Goal: Go to known website: Access a specific website the user already knows

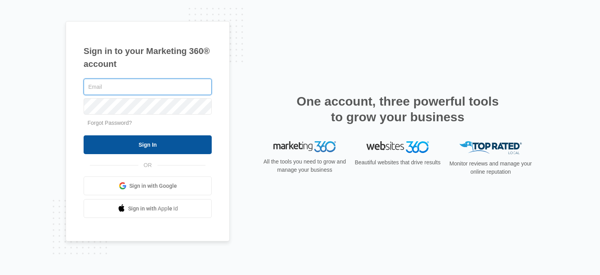
type input "[EMAIL_ADDRESS][DOMAIN_NAME]"
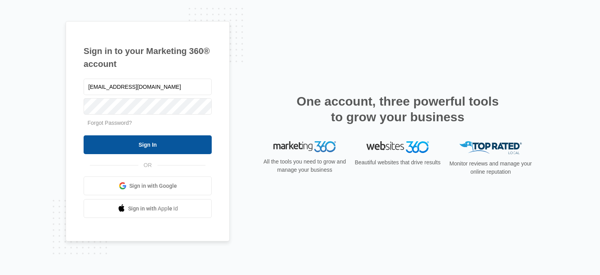
click at [170, 146] on input "Sign In" at bounding box center [148, 144] width 128 height 19
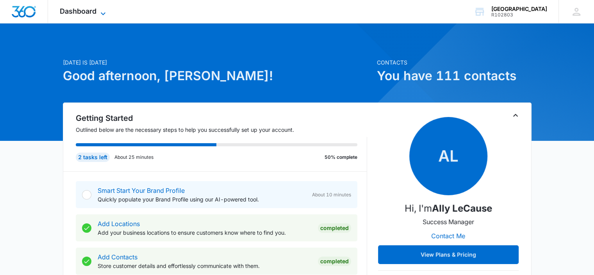
click at [80, 15] on span "Dashboard" at bounding box center [78, 11] width 37 height 8
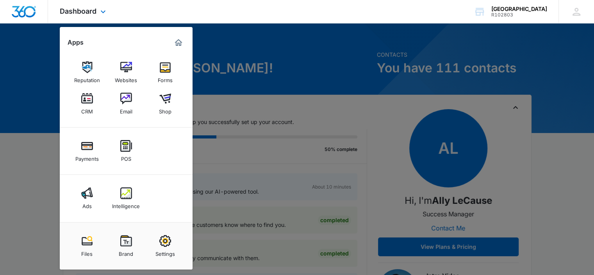
scroll to position [4, 0]
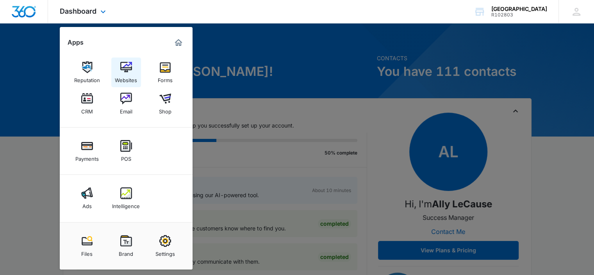
click at [126, 77] on div "Websites" at bounding box center [126, 78] width 22 height 10
